Goal: Information Seeking & Learning: Learn about a topic

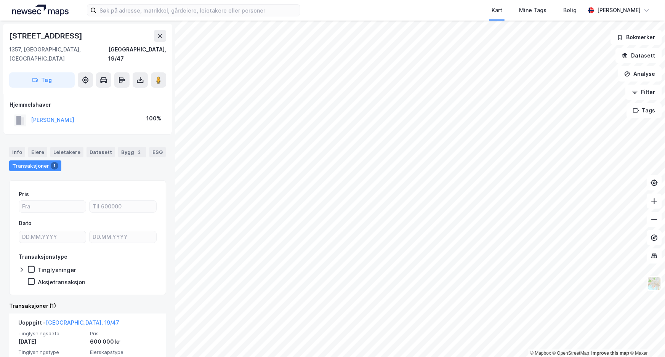
click at [489, 0] on html "Kart Mine Tags Bolig [PERSON_NAME] © Mapbox © OpenStreetMap Improve this map © …" at bounding box center [332, 178] width 665 height 357
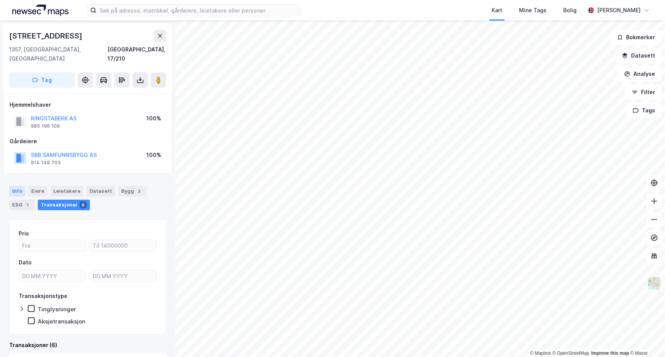
click at [14, 186] on div "Info" at bounding box center [17, 191] width 16 height 11
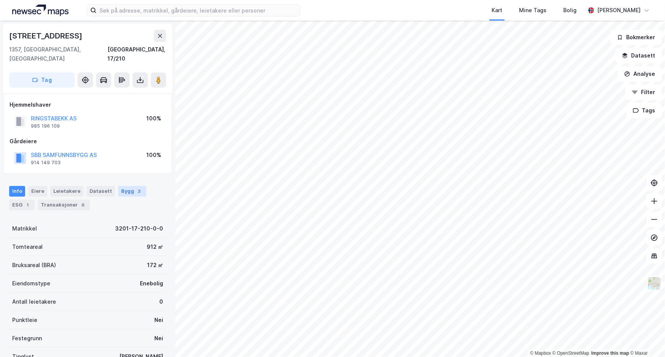
click at [129, 186] on div "Bygg 3" at bounding box center [132, 191] width 28 height 11
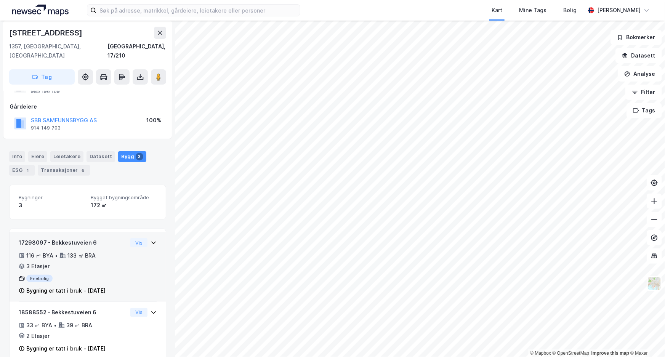
scroll to position [88, 0]
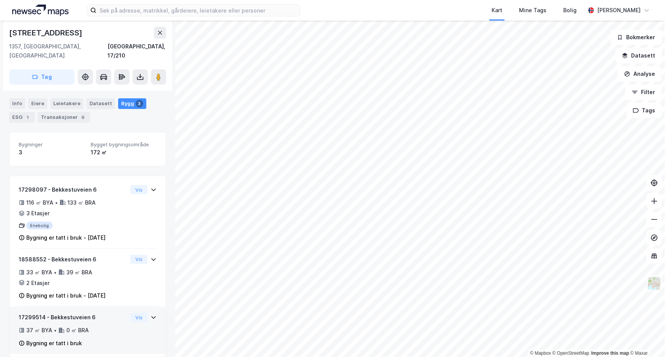
click at [103, 326] on div "37 ㎡ BYA • 0 ㎡ BRA" at bounding box center [73, 330] width 109 height 9
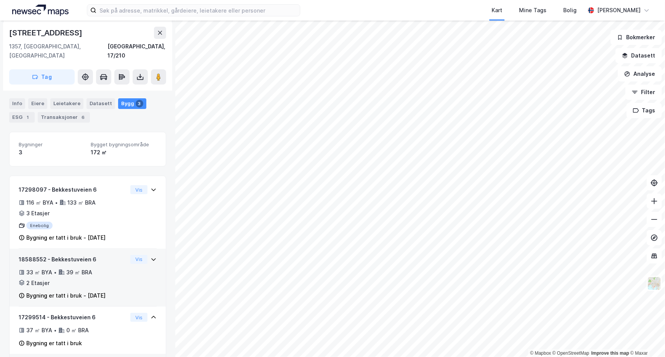
click at [82, 268] on div "39 ㎡ BRA" at bounding box center [79, 272] width 26 height 9
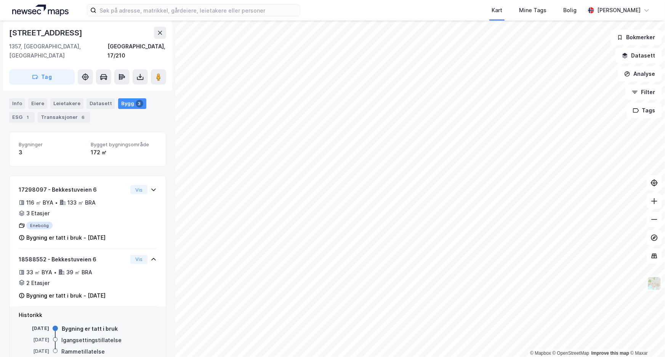
click at [87, 311] on div "Historikk" at bounding box center [88, 315] width 138 height 9
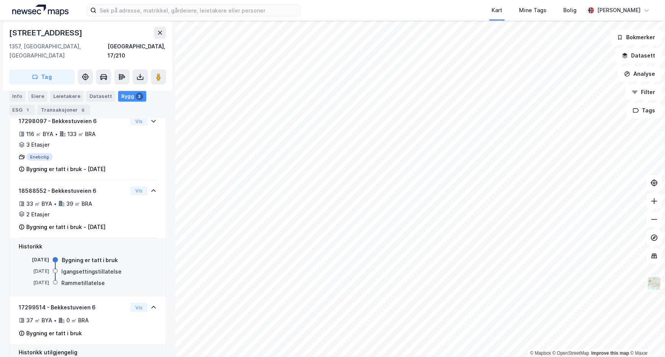
scroll to position [167, 0]
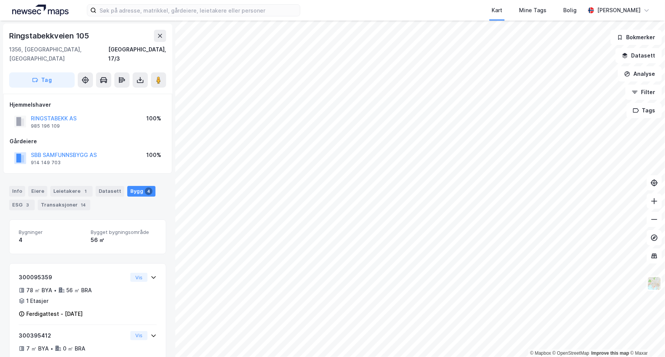
scroll to position [113, 0]
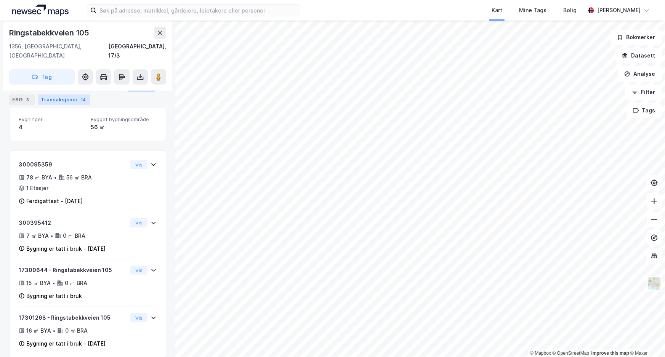
click at [76, 99] on div "Transaksjoner 14" at bounding box center [64, 99] width 53 height 11
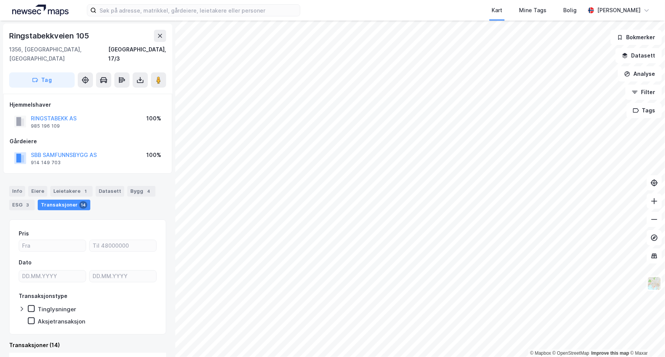
click at [160, 301] on div "© Mapbox © OpenStreetMap Improve this map © Maxar Ringstabekkveien 105 1356, [S…" at bounding box center [332, 189] width 665 height 337
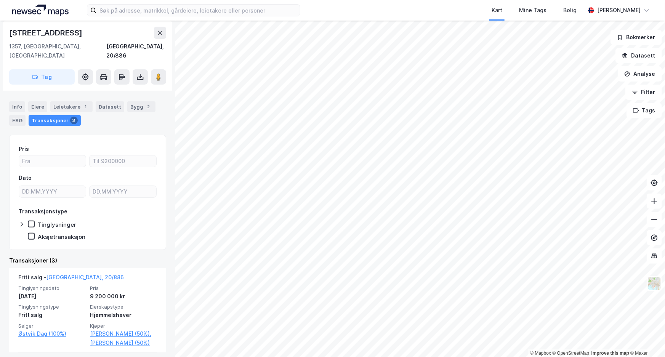
scroll to position [61, 0]
